Goal: Task Accomplishment & Management: Manage account settings

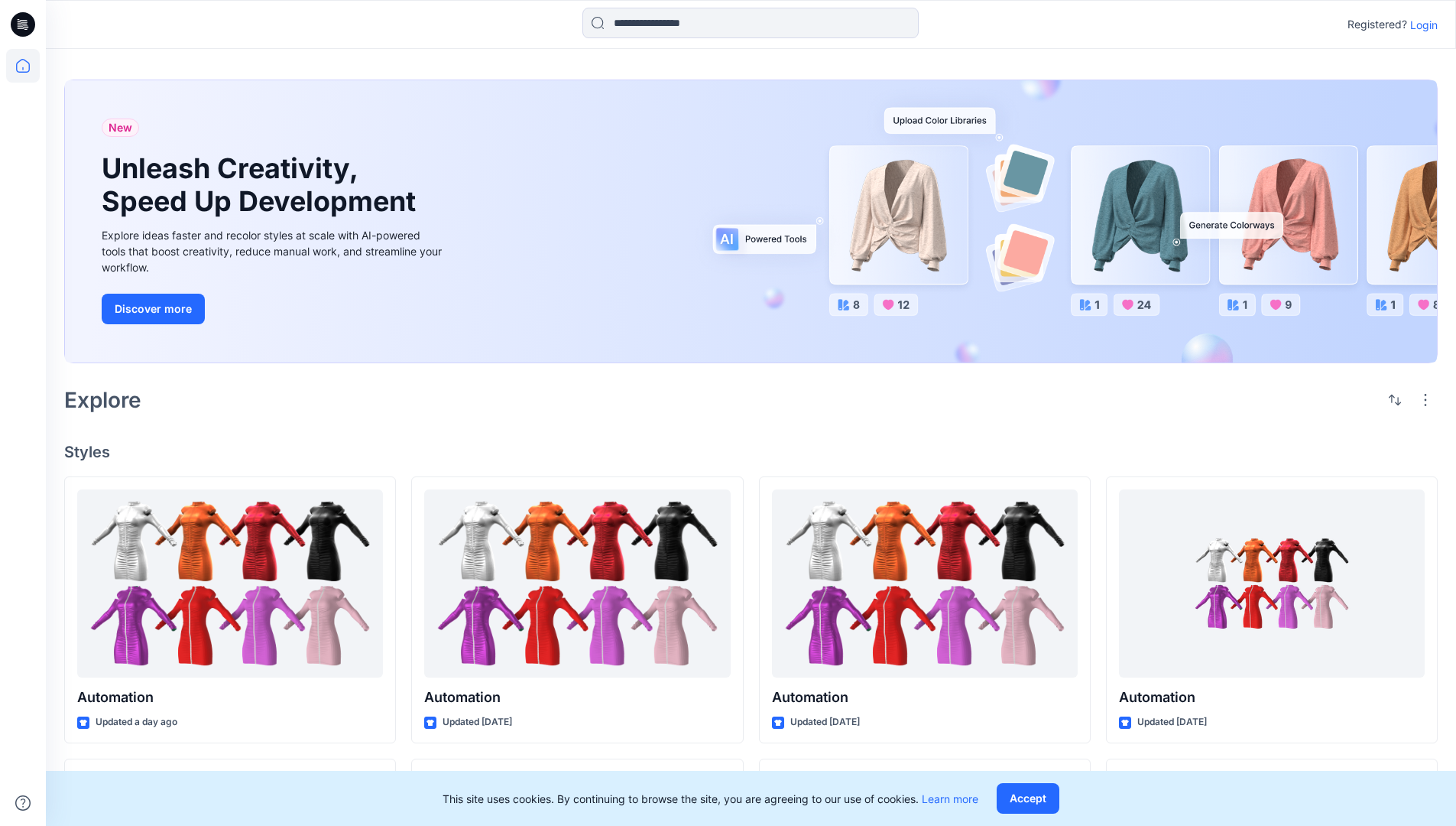
click at [1421, 24] on p "Login" at bounding box center [1424, 24] width 28 height 16
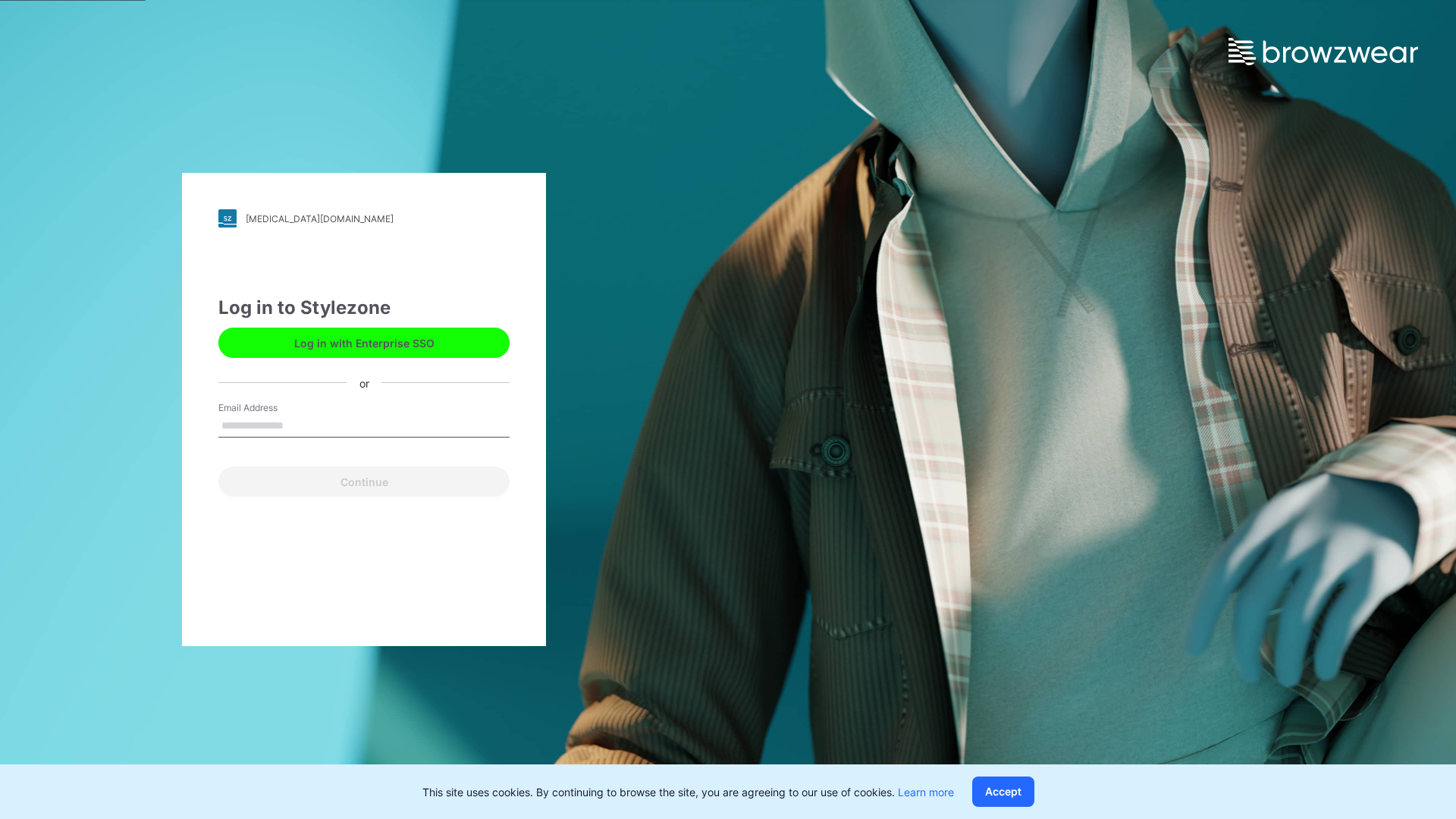
click at [300, 425] on input "Email Address" at bounding box center [364, 426] width 291 height 23
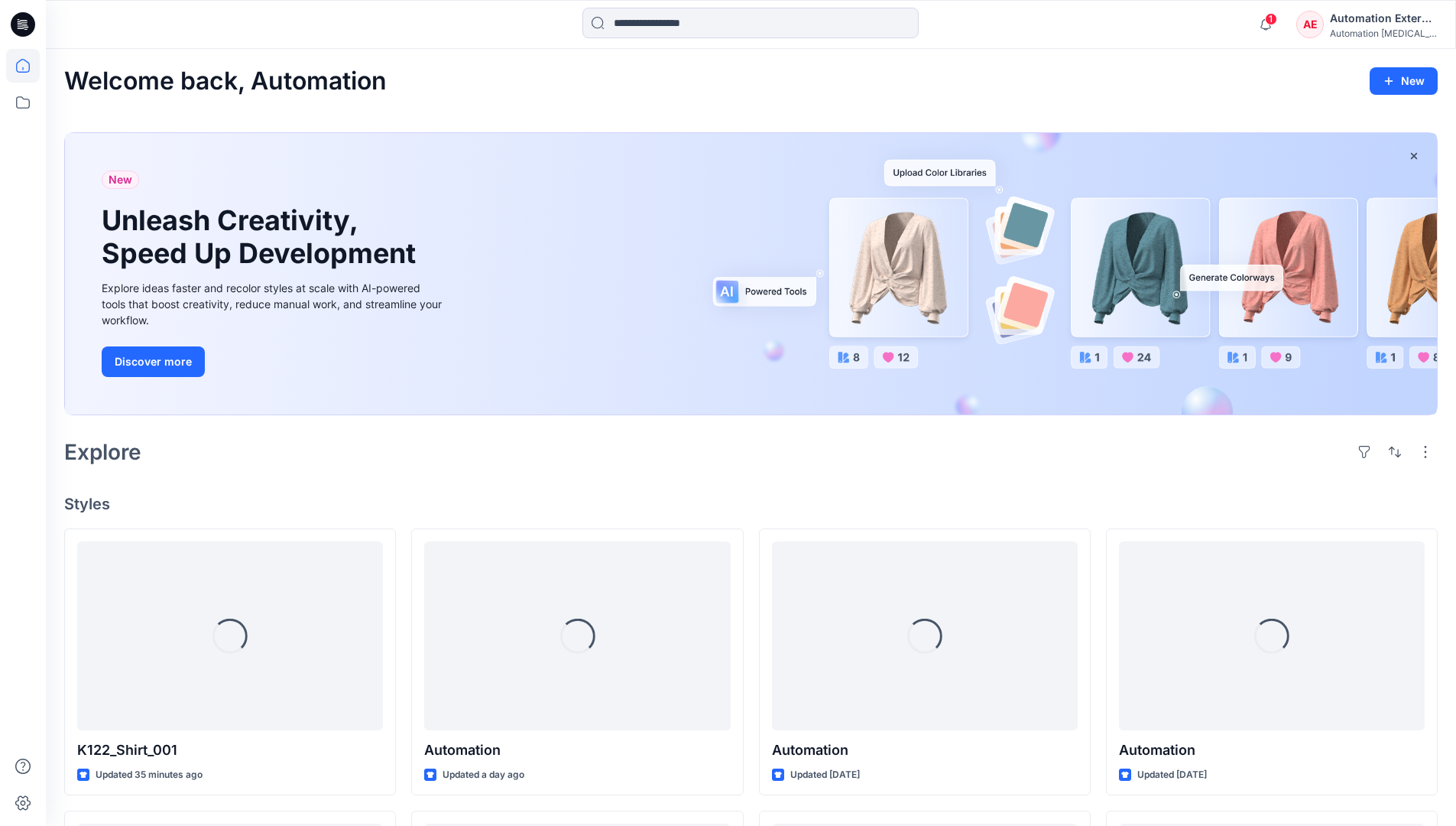
click at [29, 66] on icon at bounding box center [23, 66] width 13 height 13
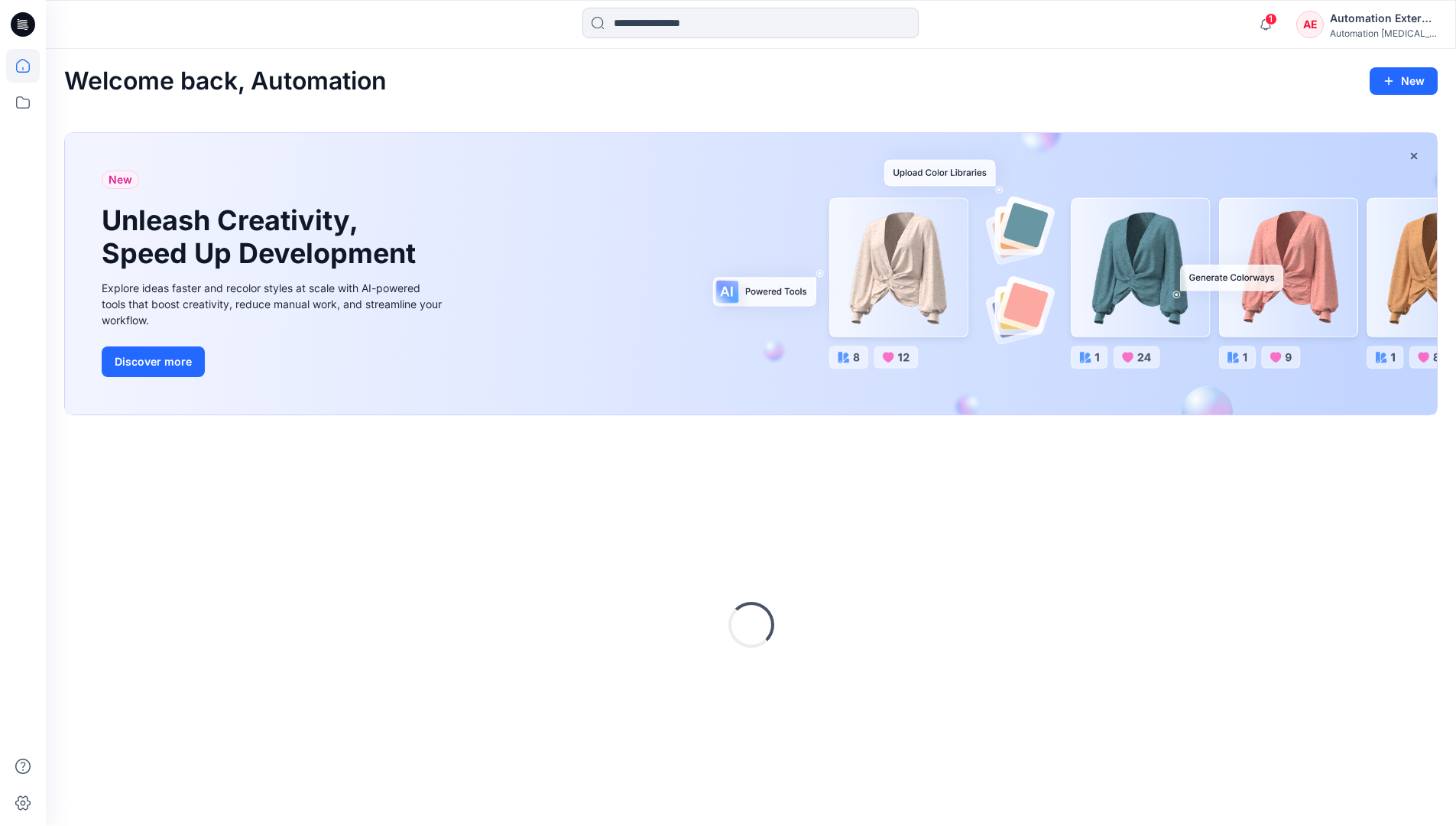
click at [1330, 29] on div "AE Automation External Automation testim..." at bounding box center [1367, 24] width 141 height 30
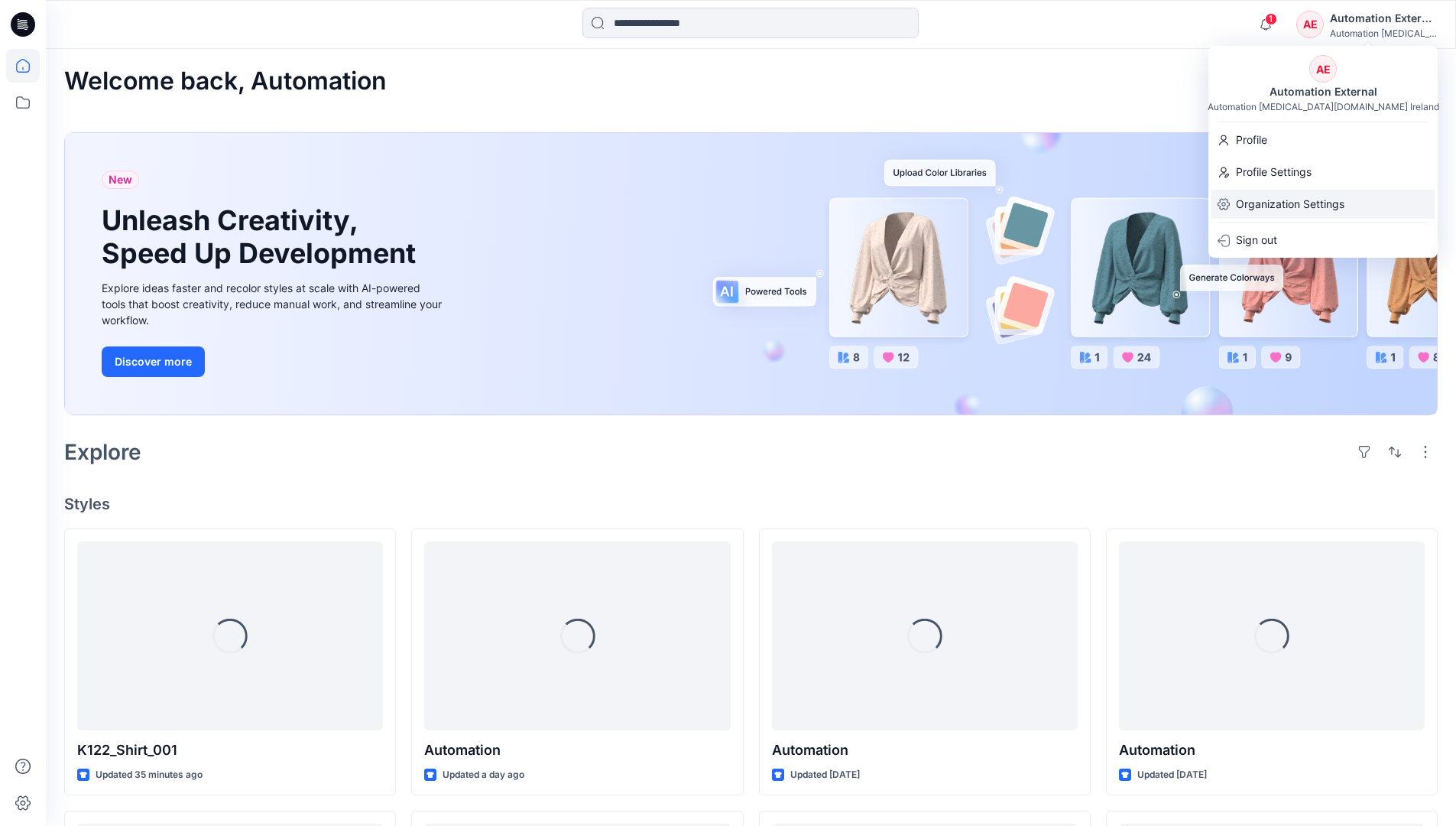
click at [1323, 206] on p "Organization Settings" at bounding box center [1290, 204] width 109 height 29
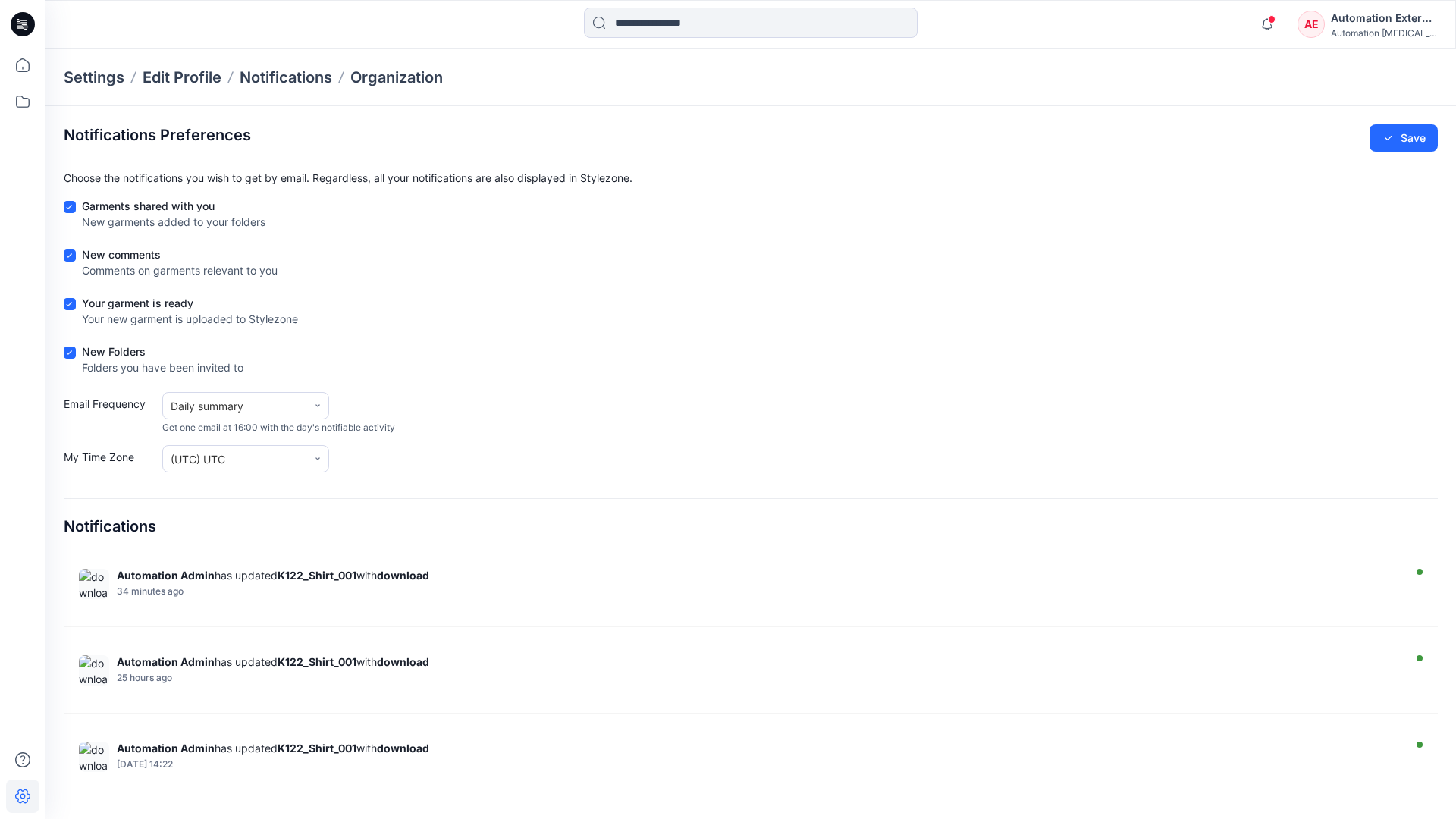
click at [1385, 23] on div "Automation External" at bounding box center [1383, 18] width 106 height 18
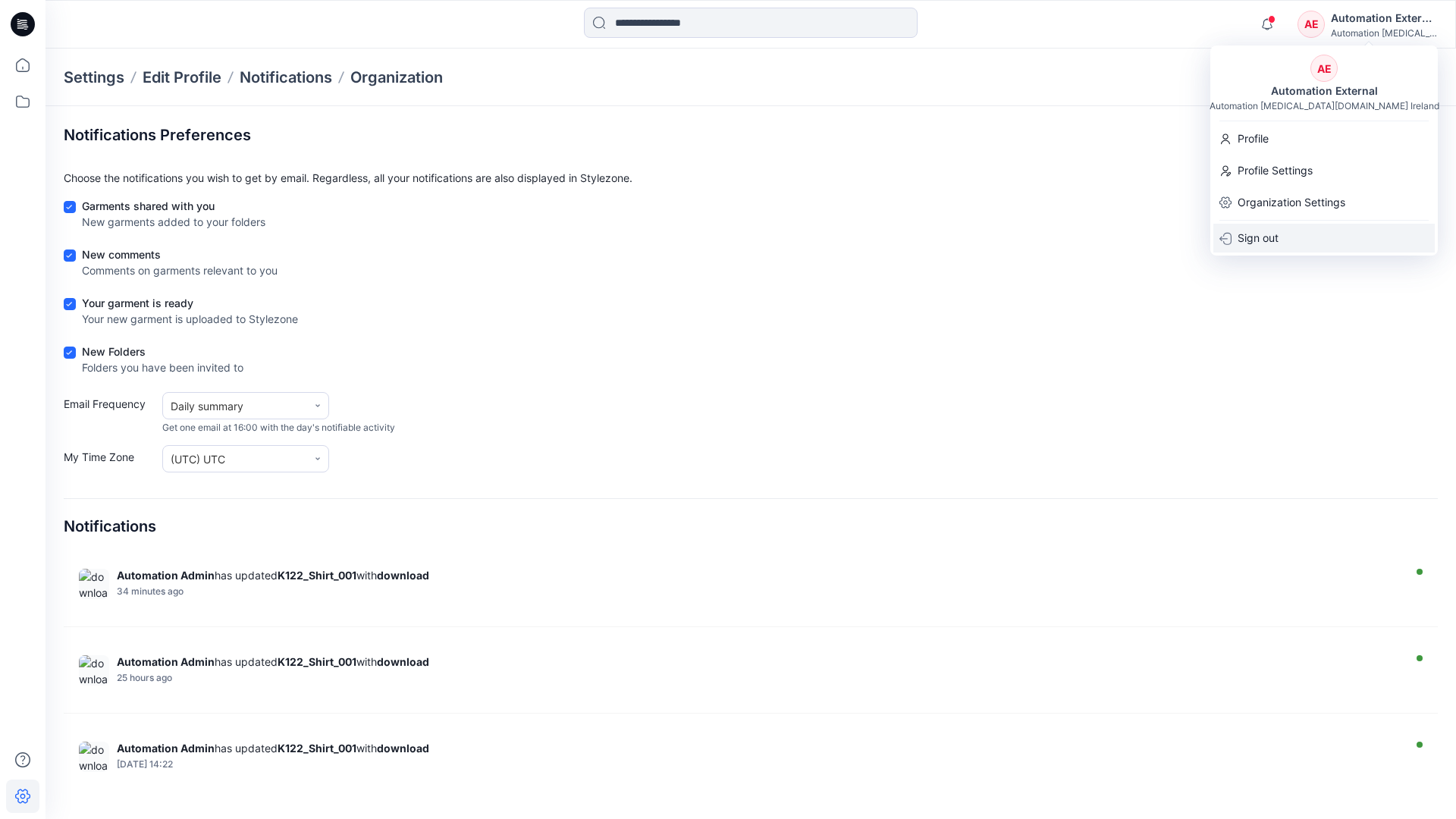
click at [1287, 235] on div "Sign out" at bounding box center [1323, 238] width 221 height 29
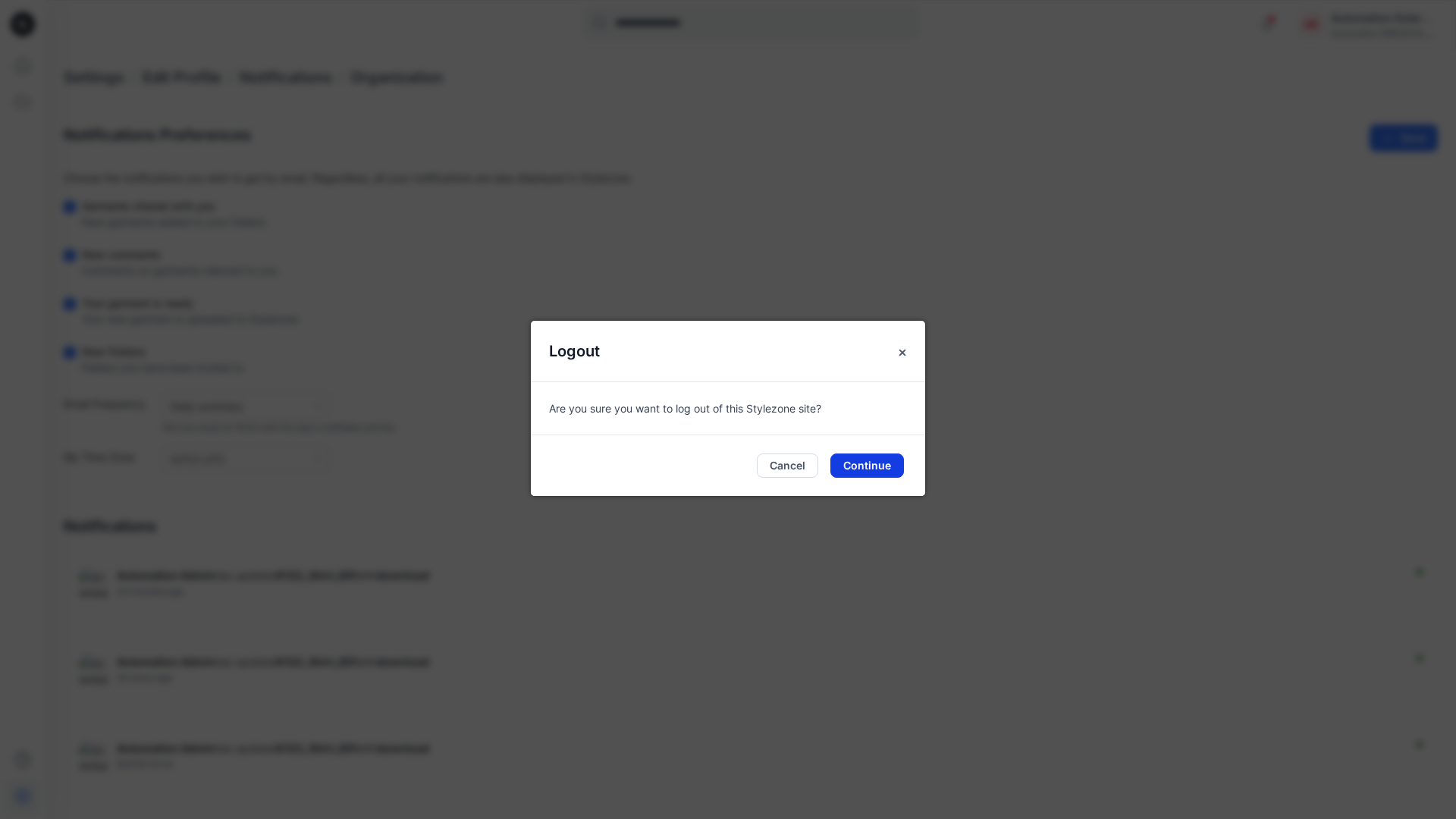
click at [877, 459] on button "Continue" at bounding box center [867, 465] width 73 height 24
